Goal: Information Seeking & Learning: Learn about a topic

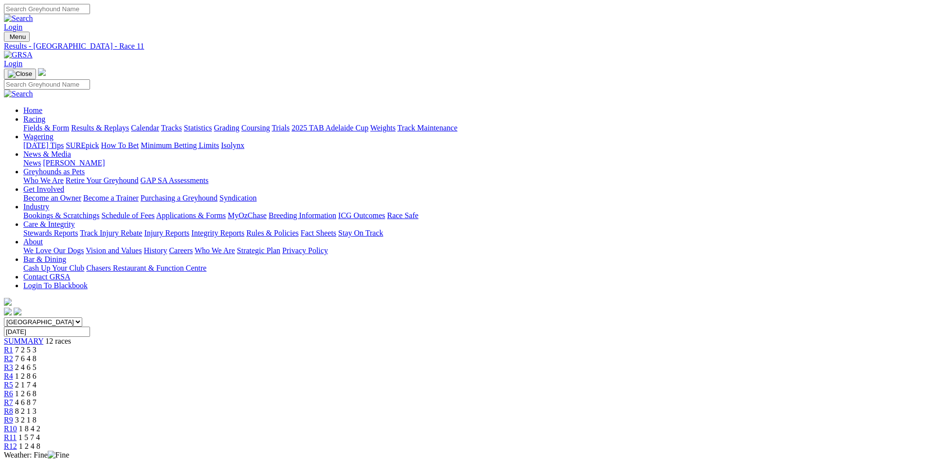
drag, startPoint x: 0, startPoint y: 0, endPoint x: 223, endPoint y: 35, distance: 225.6
click at [33, 51] on img at bounding box center [18, 55] width 29 height 9
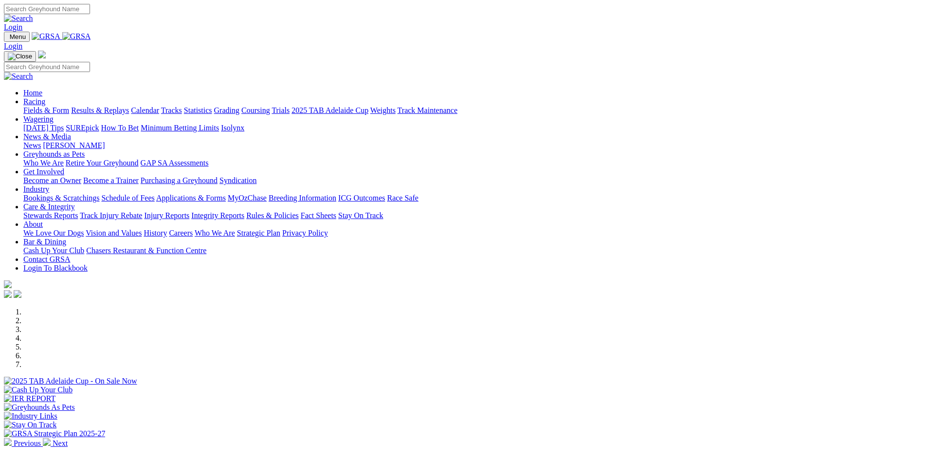
scroll to position [341, 0]
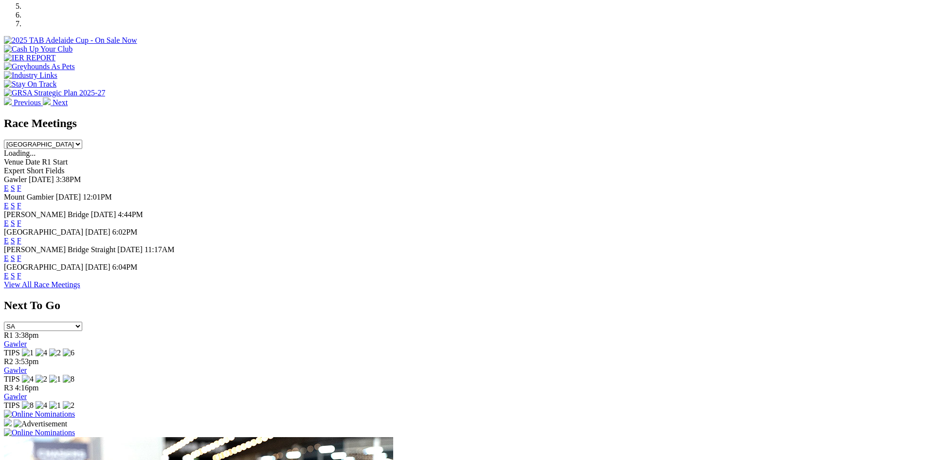
click at [21, 280] on link "F" at bounding box center [19, 276] width 4 height 8
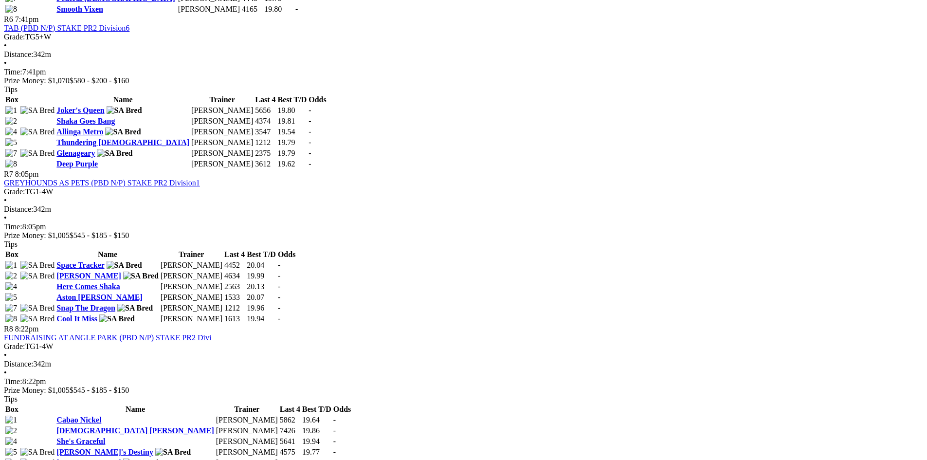
scroll to position [1339, 0]
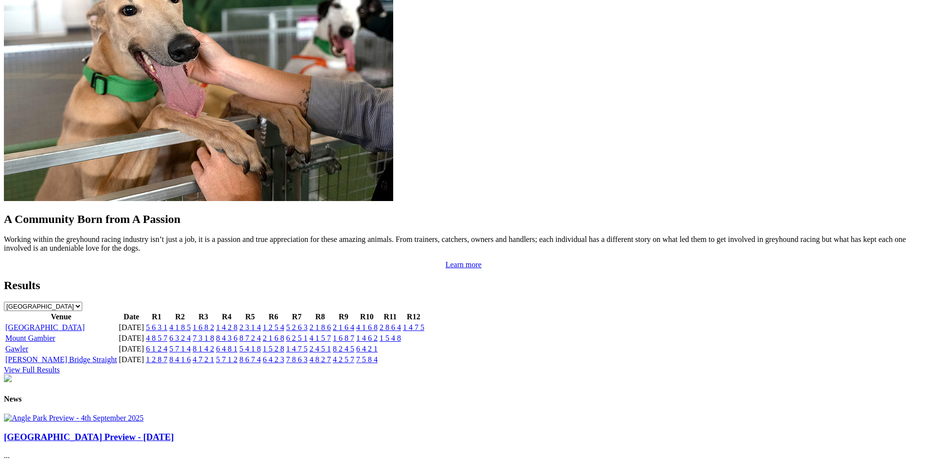
scroll to position [973, 0]
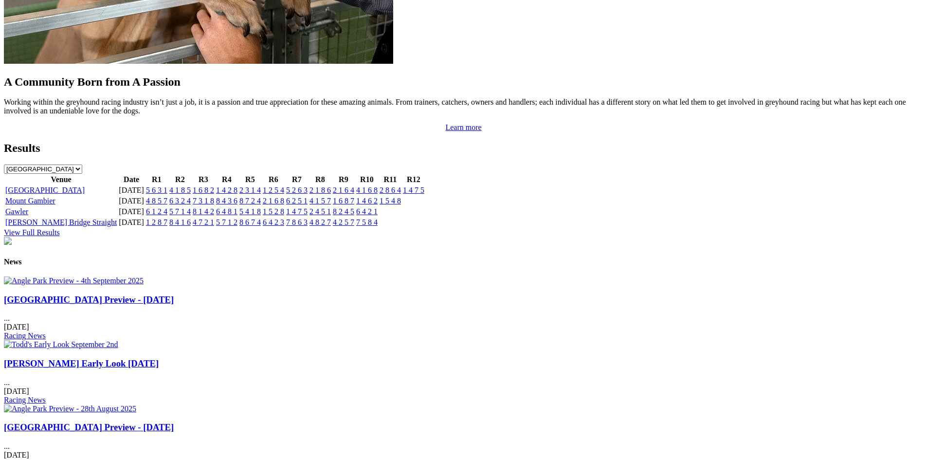
click at [118, 340] on img at bounding box center [61, 344] width 114 height 9
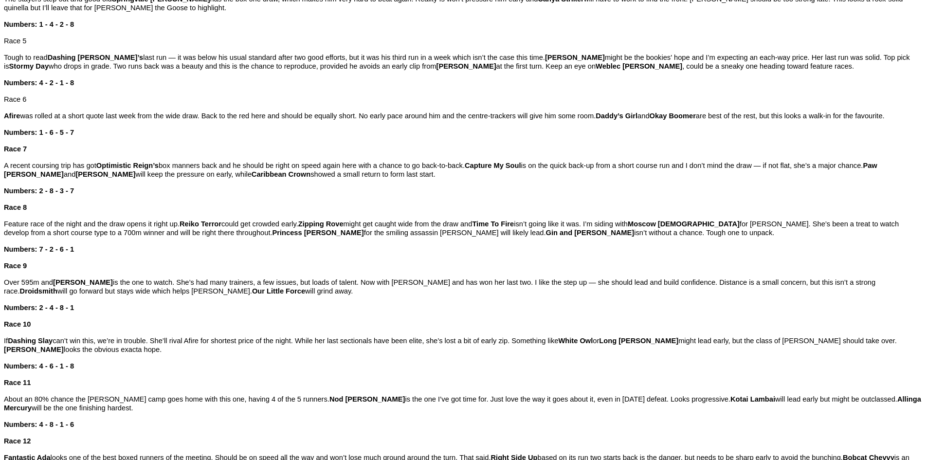
scroll to position [876, 0]
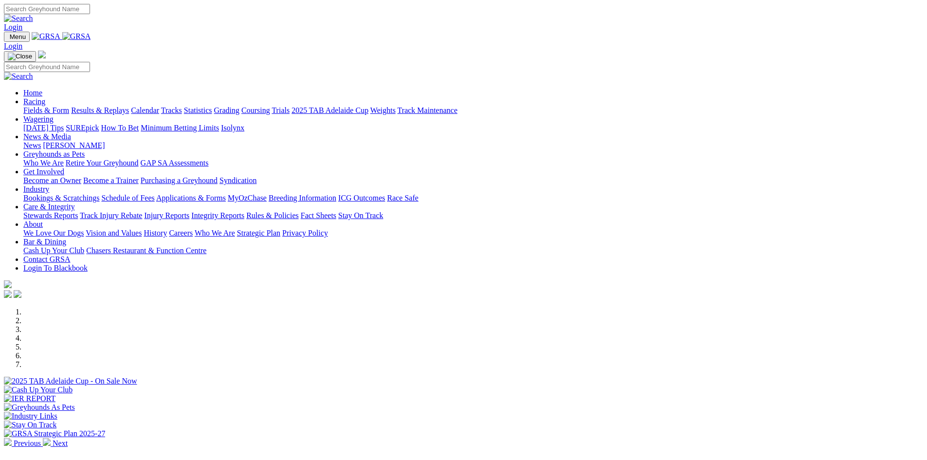
scroll to position [963, 0]
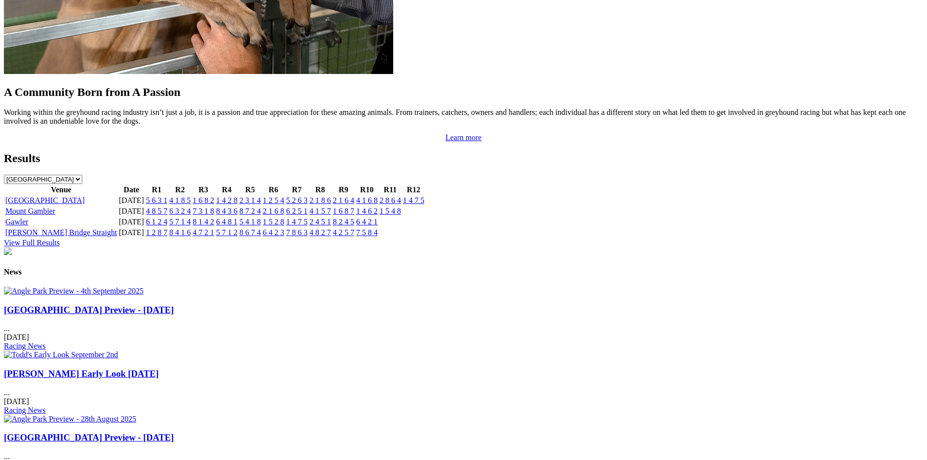
drag, startPoint x: 0, startPoint y: 0, endPoint x: 184, endPoint y: 300, distance: 352.2
click at [144, 295] on img at bounding box center [74, 291] width 140 height 9
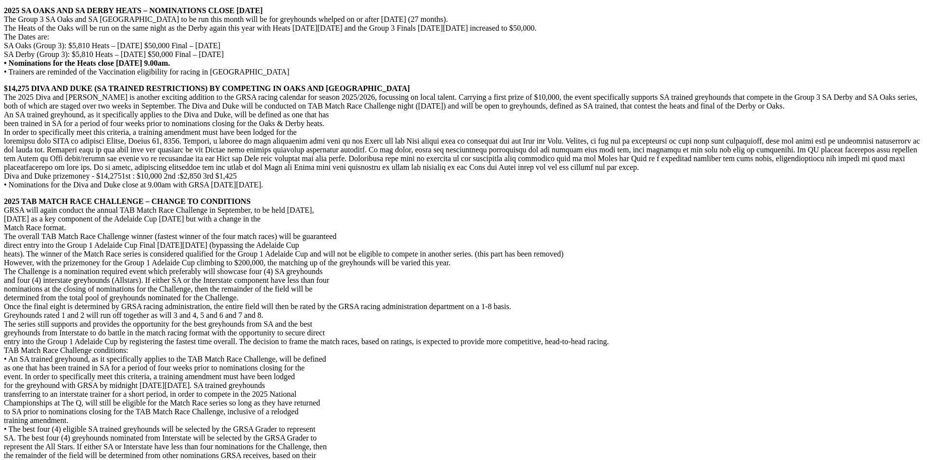
scroll to position [1752, 0]
